Goal: Task Accomplishment & Management: Complete application form

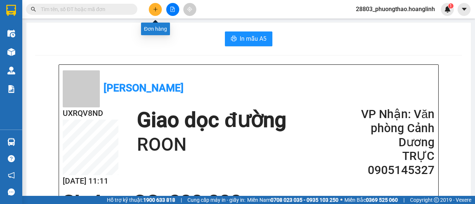
click at [158, 11] on button at bounding box center [155, 9] width 13 height 13
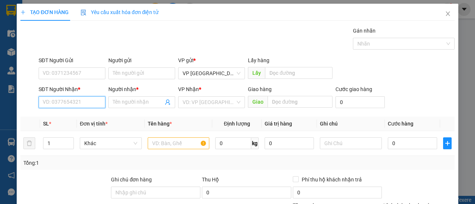
click at [86, 101] on input "SĐT Người Nhận *" at bounding box center [72, 102] width 67 height 12
drag, startPoint x: 58, startPoint y: 99, endPoint x: 38, endPoint y: 106, distance: 21.1
click at [39, 106] on input "1808" at bounding box center [72, 102] width 67 height 12
type input "0763021808"
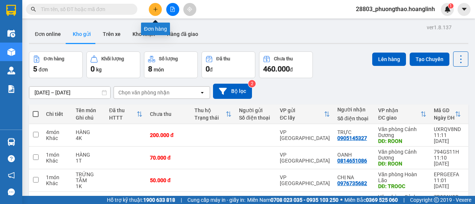
click at [155, 8] on icon "plus" at bounding box center [155, 9] width 5 height 5
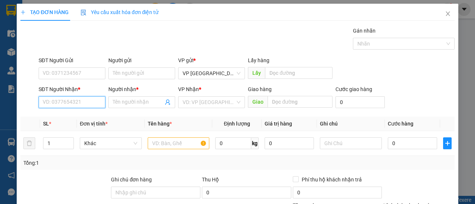
click at [69, 102] on input "SĐT Người Nhận *" at bounding box center [72, 102] width 67 height 12
type input "0763021808"
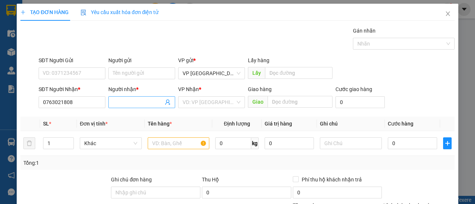
click at [138, 98] on input "Người nhận *" at bounding box center [138, 102] width 50 height 8
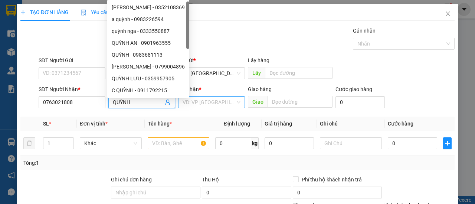
type input "QUỲNH"
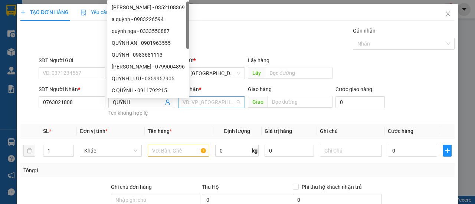
click at [188, 98] on input "search" at bounding box center [209, 102] width 53 height 11
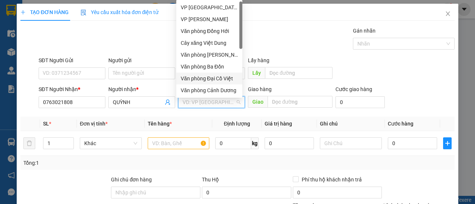
scroll to position [36, 0]
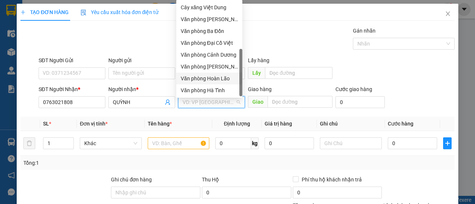
click at [219, 79] on div "Văn phòng Hoàn Lão" at bounding box center [209, 79] width 57 height 8
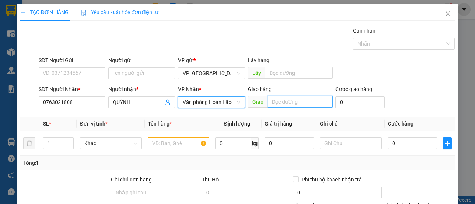
click at [284, 105] on input "text" at bounding box center [300, 102] width 65 height 12
type input "CẦU BÙNG"
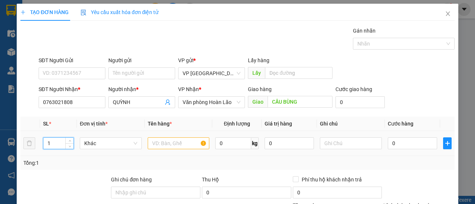
click at [32, 149] on tr "1 Khác 0 kg 0 0" at bounding box center [237, 143] width 434 height 25
type input "8"
click at [173, 144] on input "text" at bounding box center [179, 144] width 62 height 12
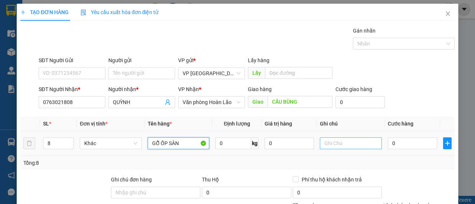
type input "GỖ ỐP SÀN"
click at [332, 144] on input "text" at bounding box center [351, 144] width 62 height 12
type input "8K"
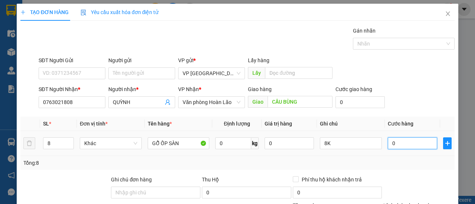
click at [399, 144] on input "0" at bounding box center [412, 144] width 49 height 12
type input "004"
type input "4"
type input "0.040"
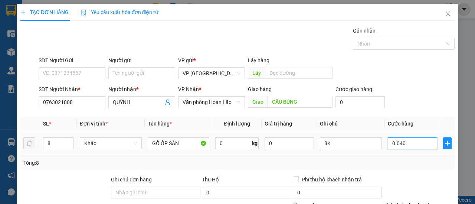
type input "40"
type input "00.400"
type input "400"
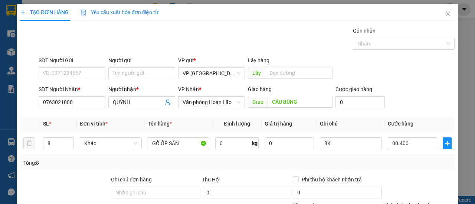
type input "400.000"
click at [381, 163] on div "Tổng: 8" at bounding box center [237, 163] width 428 height 8
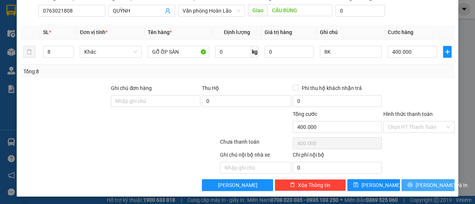
click at [428, 184] on span "[PERSON_NAME] và In" at bounding box center [442, 185] width 52 height 8
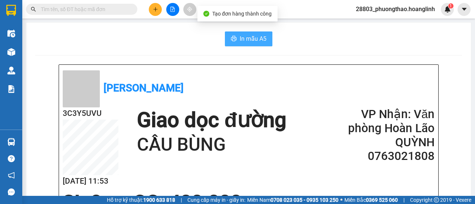
click at [253, 39] on span "In mẫu A5" at bounding box center [253, 38] width 27 height 9
